Goal: Complete application form: Complete application form

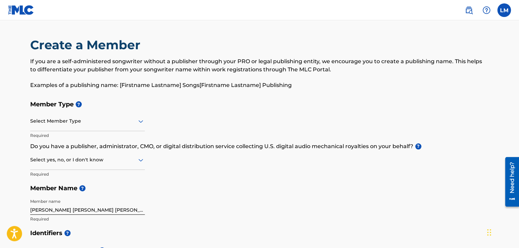
click at [99, 120] on div at bounding box center [87, 121] width 115 height 8
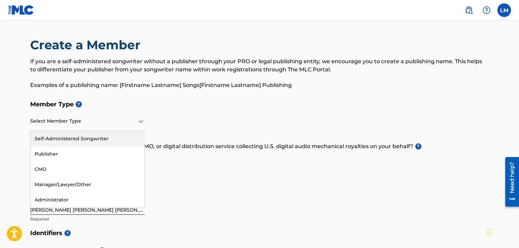
click at [94, 139] on div "Self-Administered Songwriter" at bounding box center [88, 138] width 114 height 15
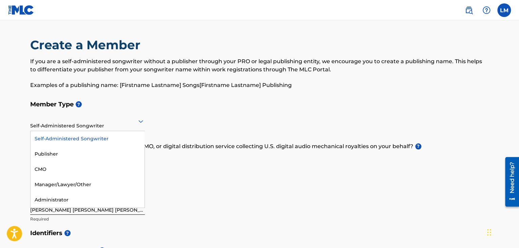
click at [91, 127] on div "Self-Administered Songwriter" at bounding box center [87, 121] width 115 height 17
click at [78, 153] on div "Publisher" at bounding box center [88, 153] width 114 height 15
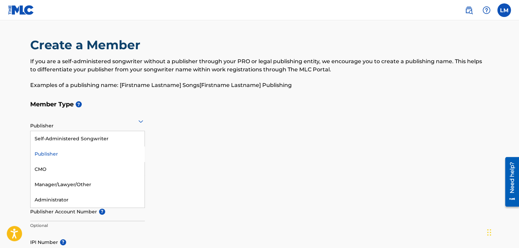
click at [78, 125] on div at bounding box center [87, 121] width 115 height 8
click at [72, 139] on div "Self-Administered Songwriter" at bounding box center [88, 138] width 114 height 15
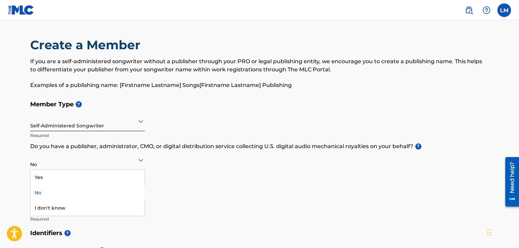
click at [80, 162] on div at bounding box center [87, 159] width 115 height 8
click at [77, 177] on div "Yes" at bounding box center [88, 177] width 114 height 15
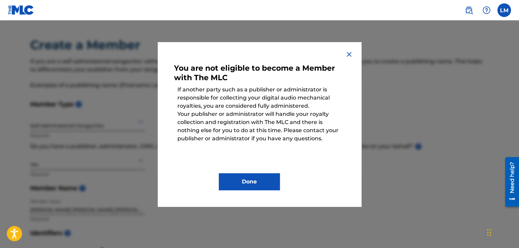
click at [347, 56] on img at bounding box center [349, 54] width 8 height 8
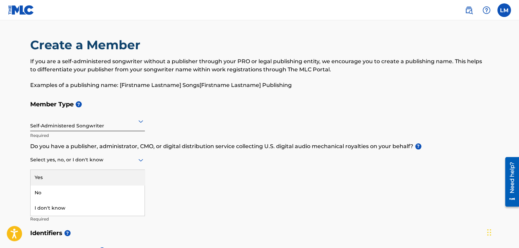
click at [115, 160] on div at bounding box center [87, 159] width 115 height 8
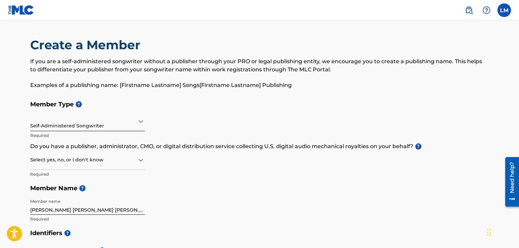
click at [223, 135] on div "Member Type ? Self-Administered Songwriter Required Do you have a publisher, ad…" at bounding box center [259, 161] width 459 height 129
click at [90, 127] on div "Self-Administered Songwriter" at bounding box center [87, 121] width 115 height 17
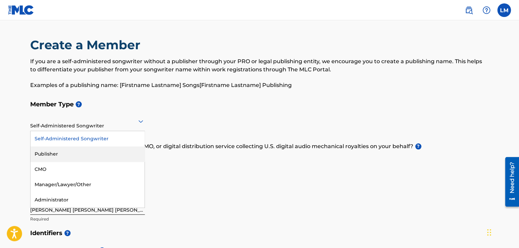
click at [78, 155] on div "Publisher" at bounding box center [88, 153] width 114 height 15
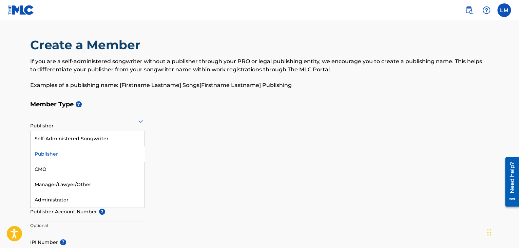
click at [88, 122] on div at bounding box center [87, 121] width 115 height 8
click at [83, 137] on div "Self-Administered Songwriter" at bounding box center [88, 138] width 114 height 15
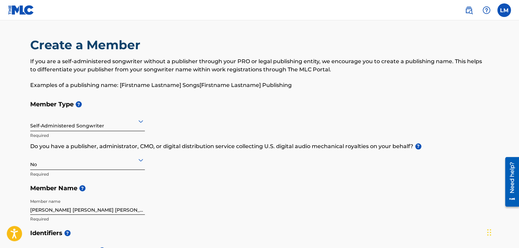
click at [92, 158] on div at bounding box center [87, 159] width 115 height 8
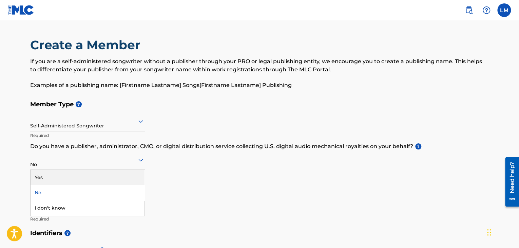
click at [88, 174] on div "Yes" at bounding box center [88, 177] width 114 height 15
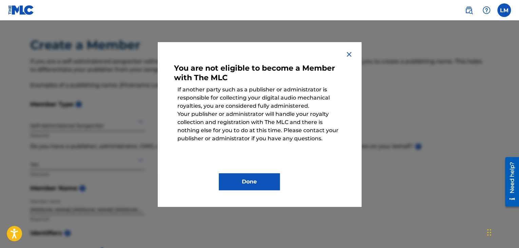
click at [348, 56] on img at bounding box center [349, 54] width 8 height 8
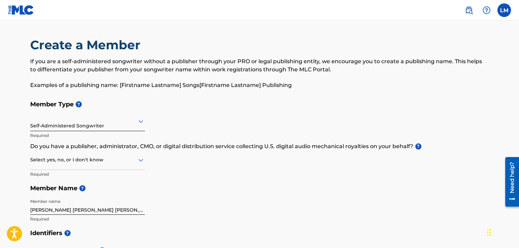
click at [71, 159] on div at bounding box center [87, 159] width 115 height 8
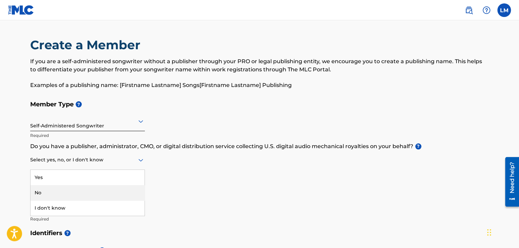
click at [63, 190] on div "No" at bounding box center [88, 192] width 114 height 15
